Goal: Task Accomplishment & Management: Use online tool/utility

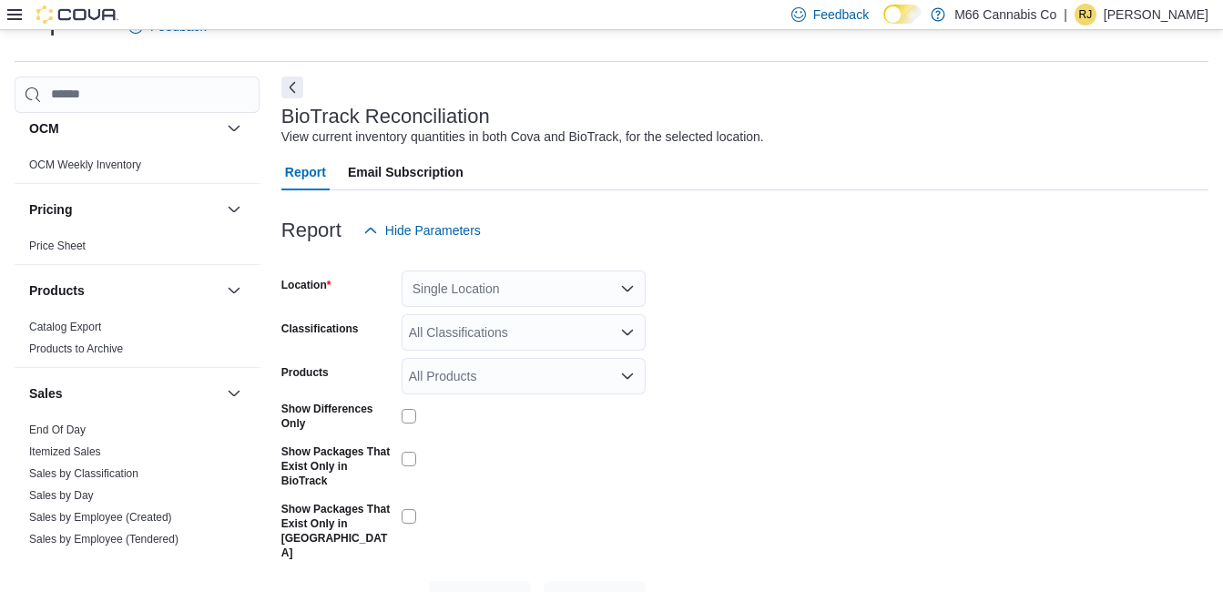
scroll to position [935, 0]
click at [59, 429] on link "End Of Day" at bounding box center [57, 427] width 56 height 13
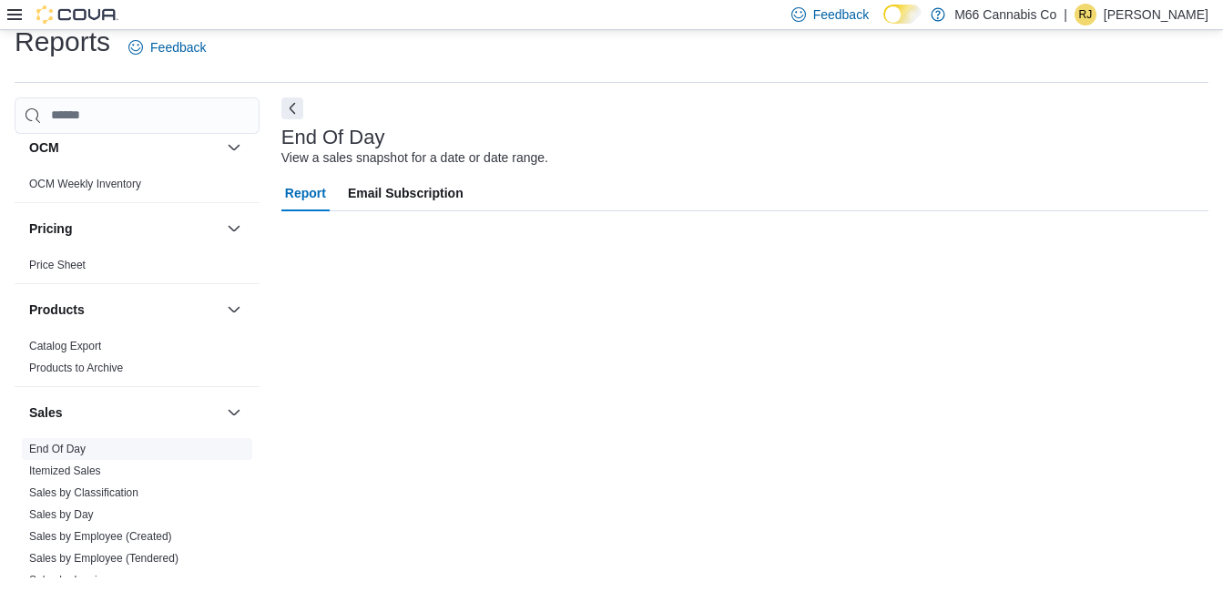
scroll to position [21, 0]
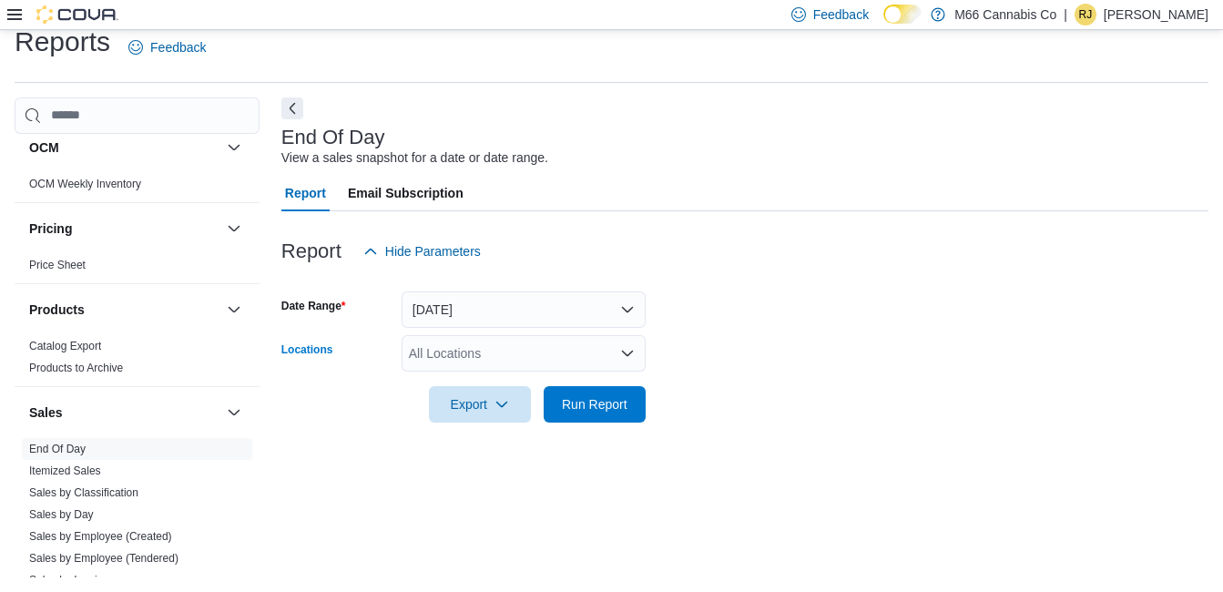
click at [470, 345] on div "All Locations" at bounding box center [523, 353] width 244 height 36
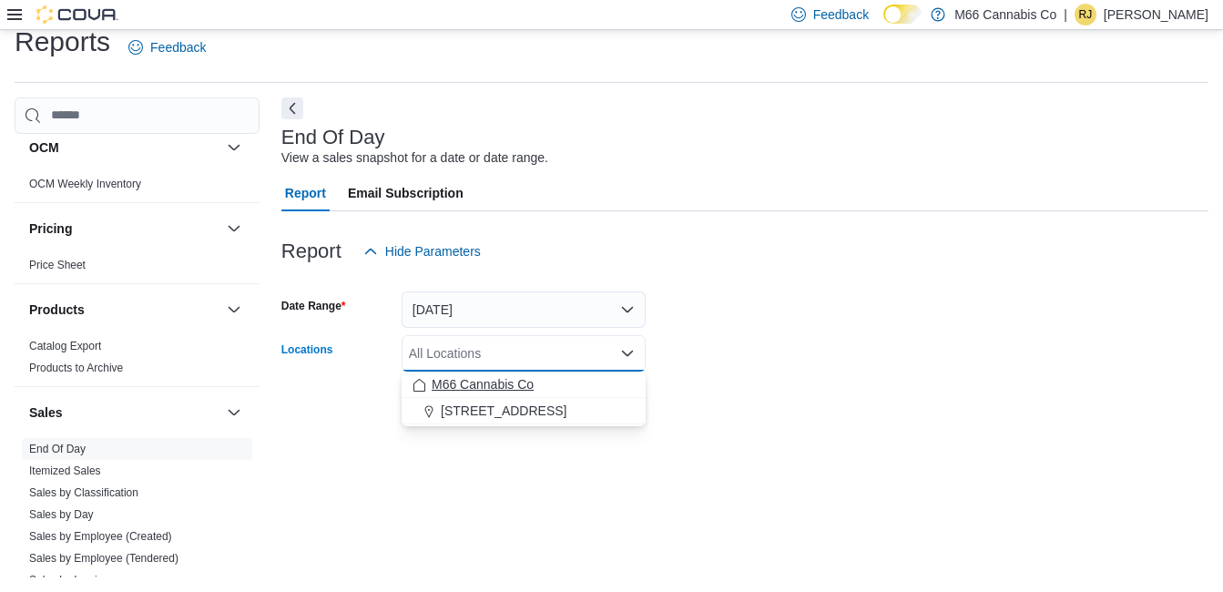
click at [472, 377] on span "M66 Cannabis Co" at bounding box center [482, 384] width 102 height 18
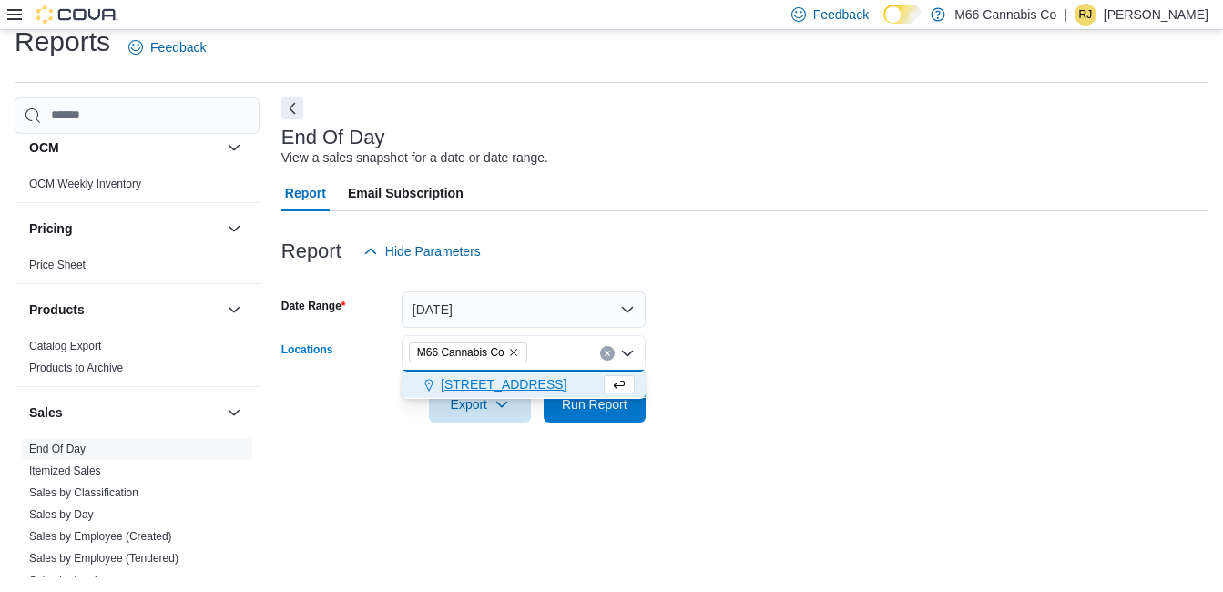
click at [472, 377] on span "3023 20 Mile Rd" at bounding box center [504, 384] width 126 height 18
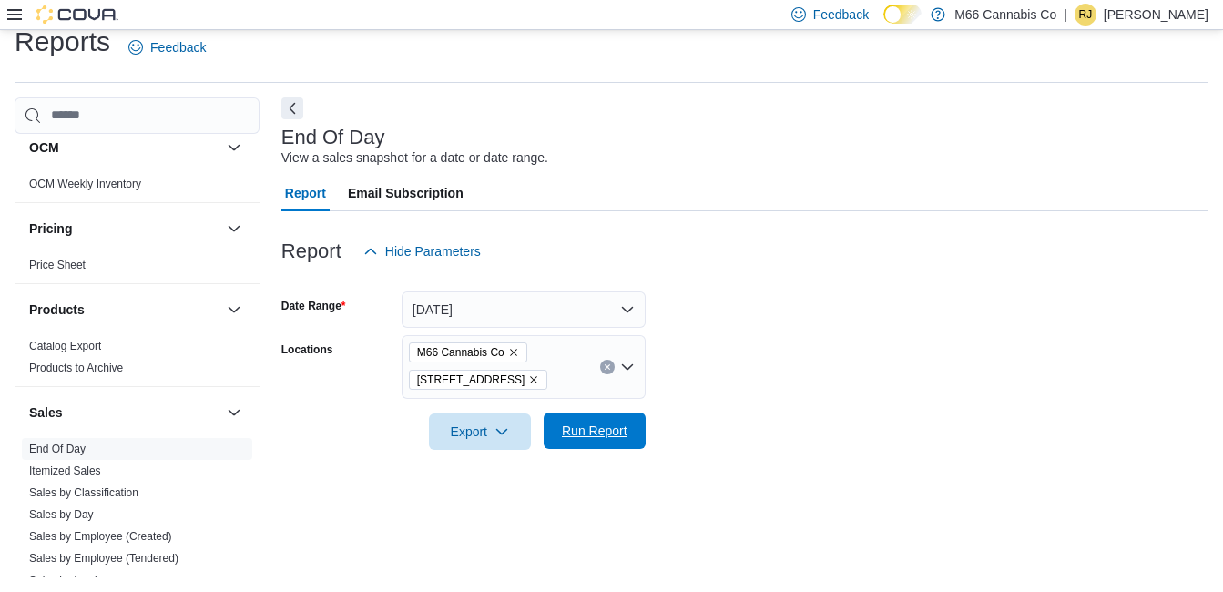
click at [567, 441] on span "Run Report" at bounding box center [594, 430] width 80 height 36
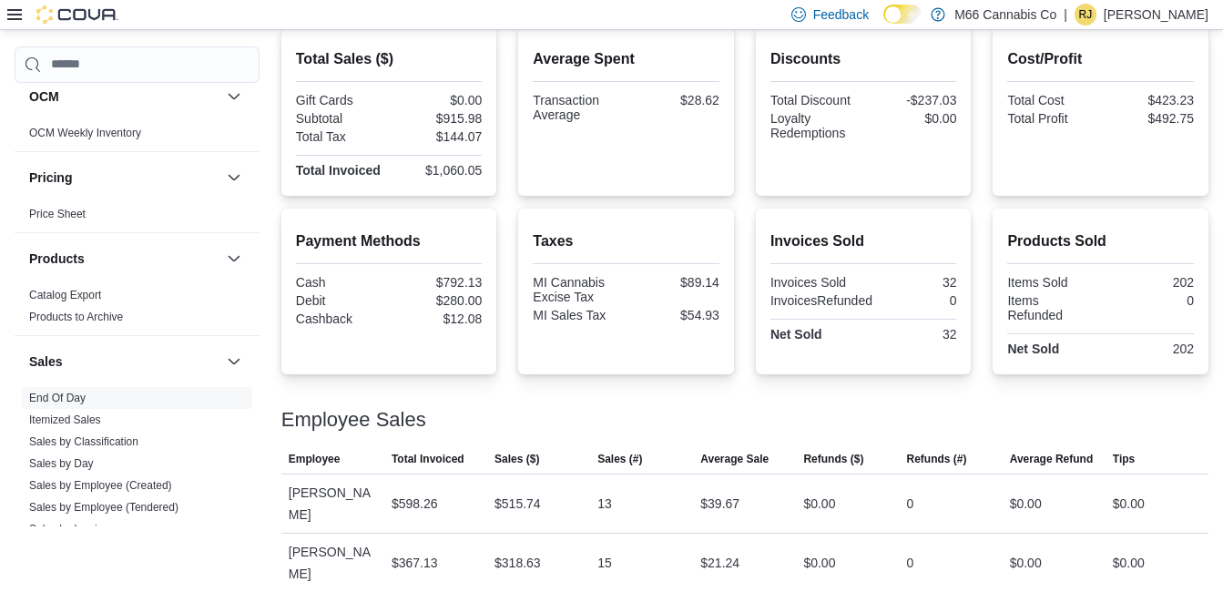
scroll to position [482, 0]
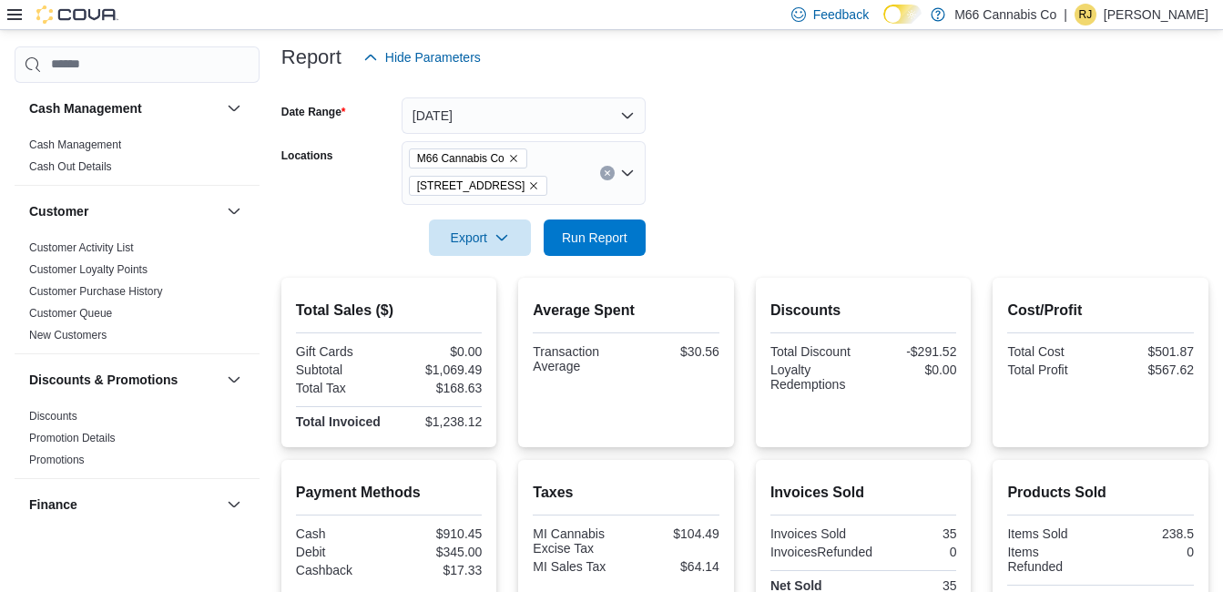
scroll to position [482, 0]
